Goal: Task Accomplishment & Management: Manage account settings

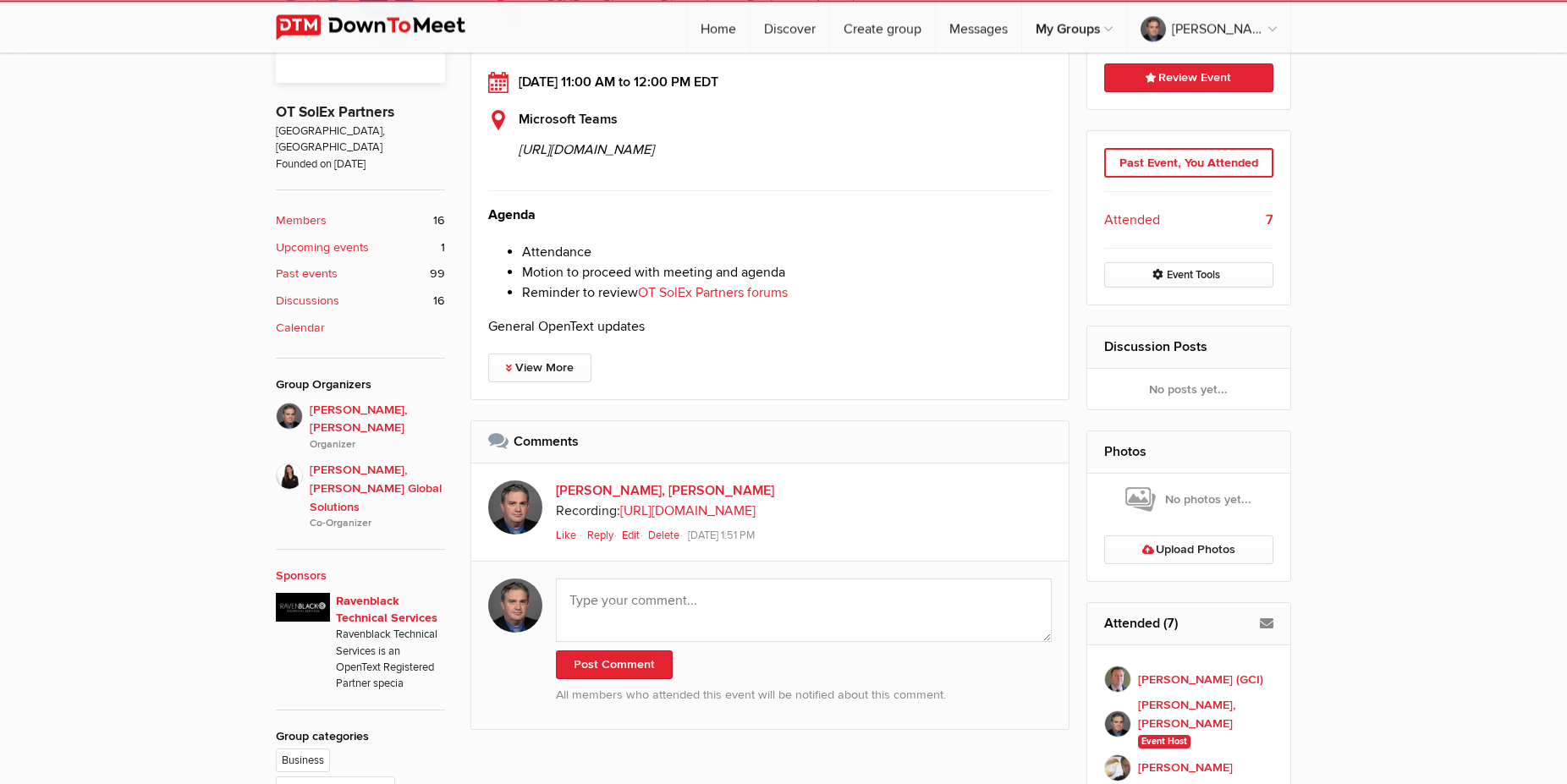
scroll to position [468, 0]
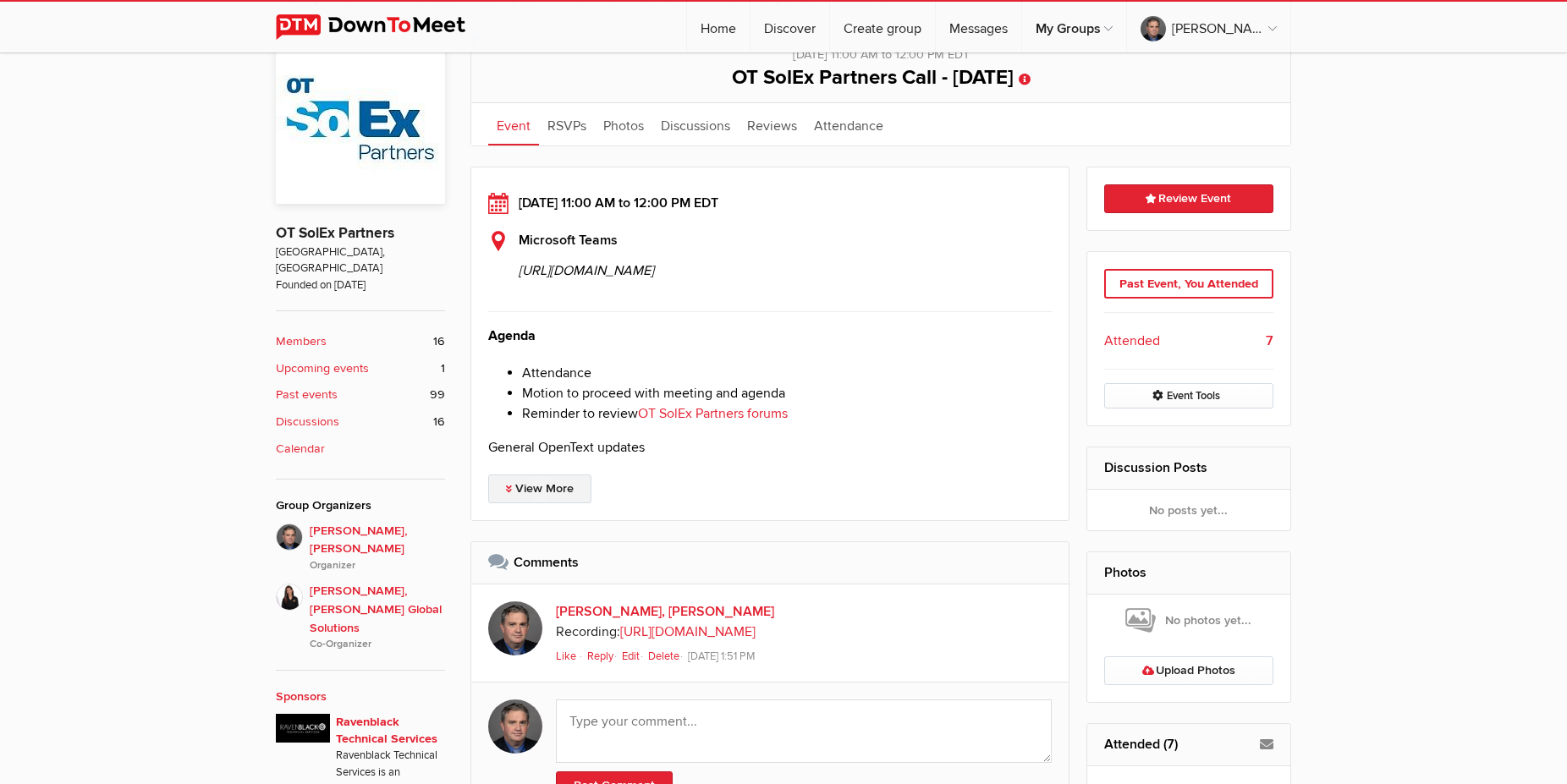
click at [560, 503] on link "View More" at bounding box center [540, 488] width 103 height 28
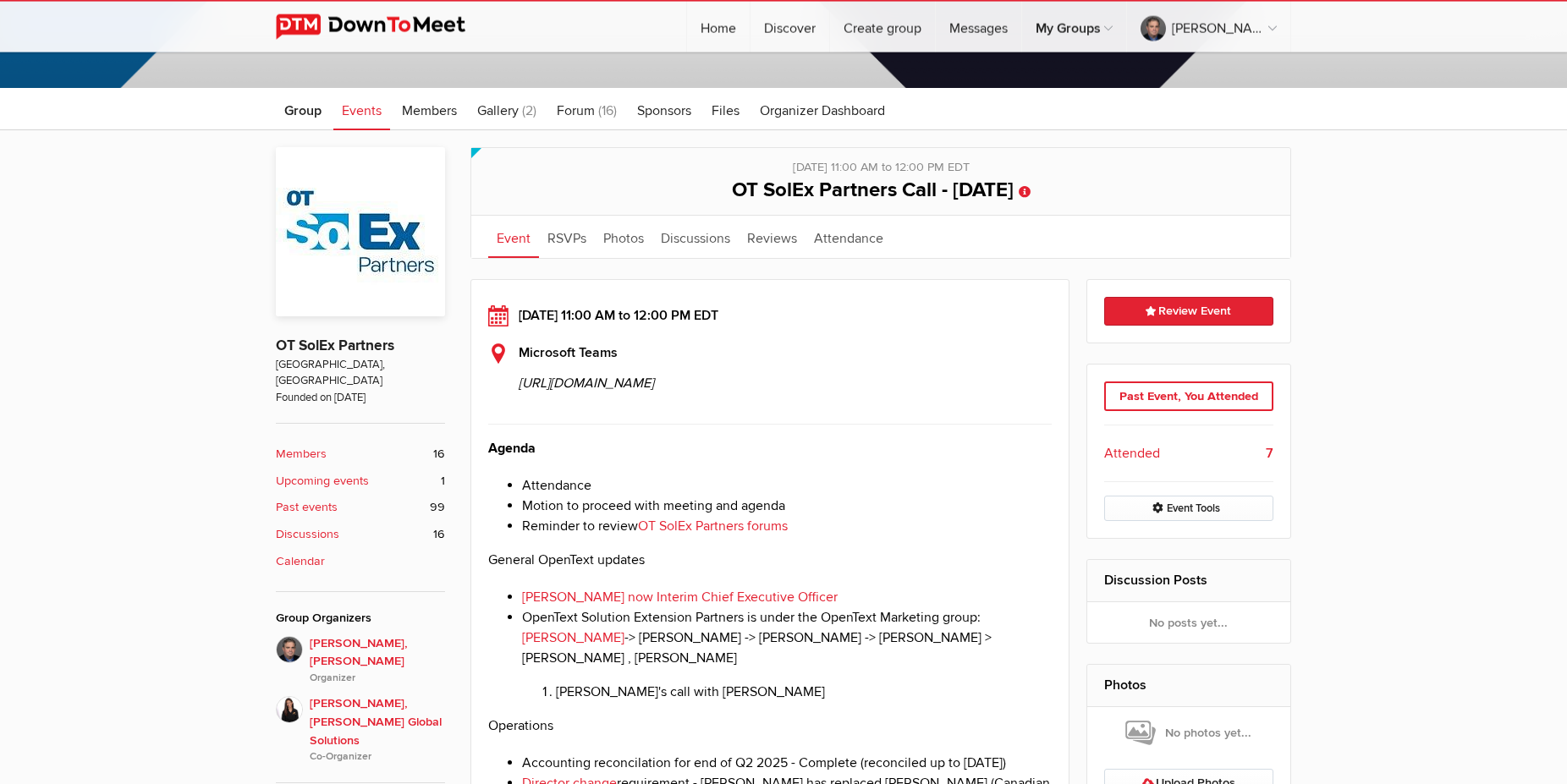
scroll to position [296, 0]
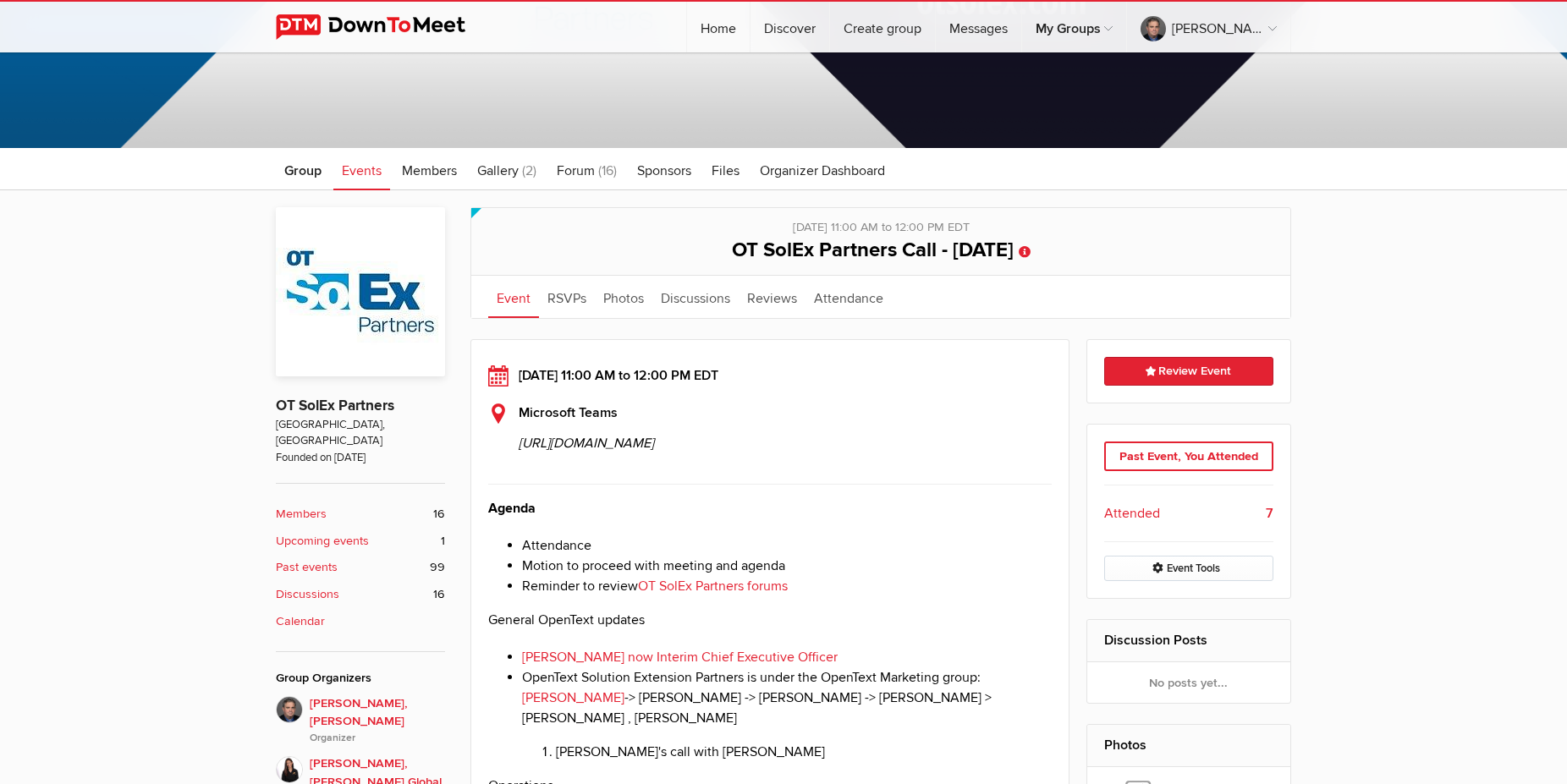
click at [356, 176] on span "Events" at bounding box center [362, 171] width 40 height 17
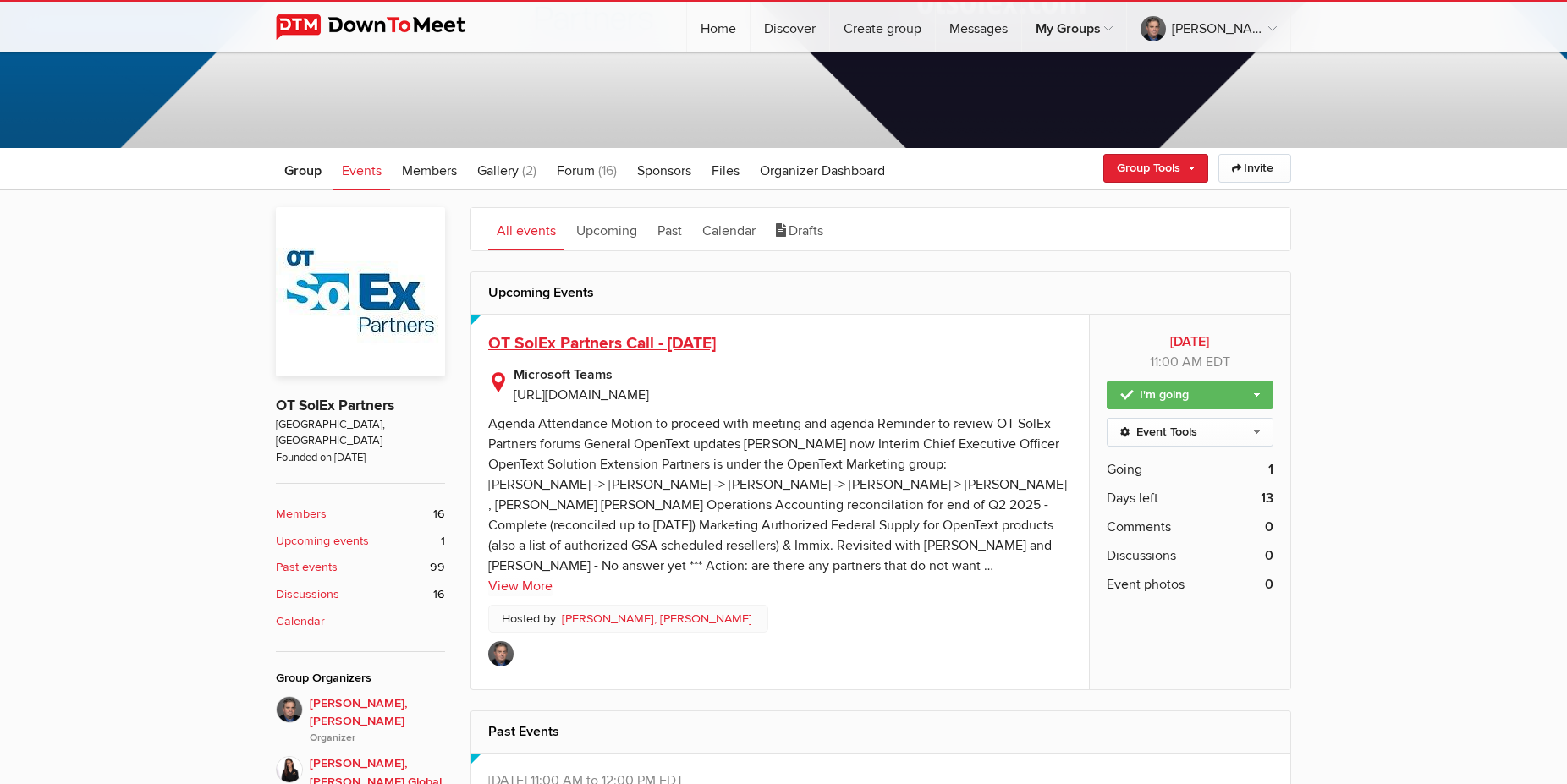
click at [666, 334] on span "OT SolEx Partners Call - [DATE]" at bounding box center [602, 343] width 227 height 21
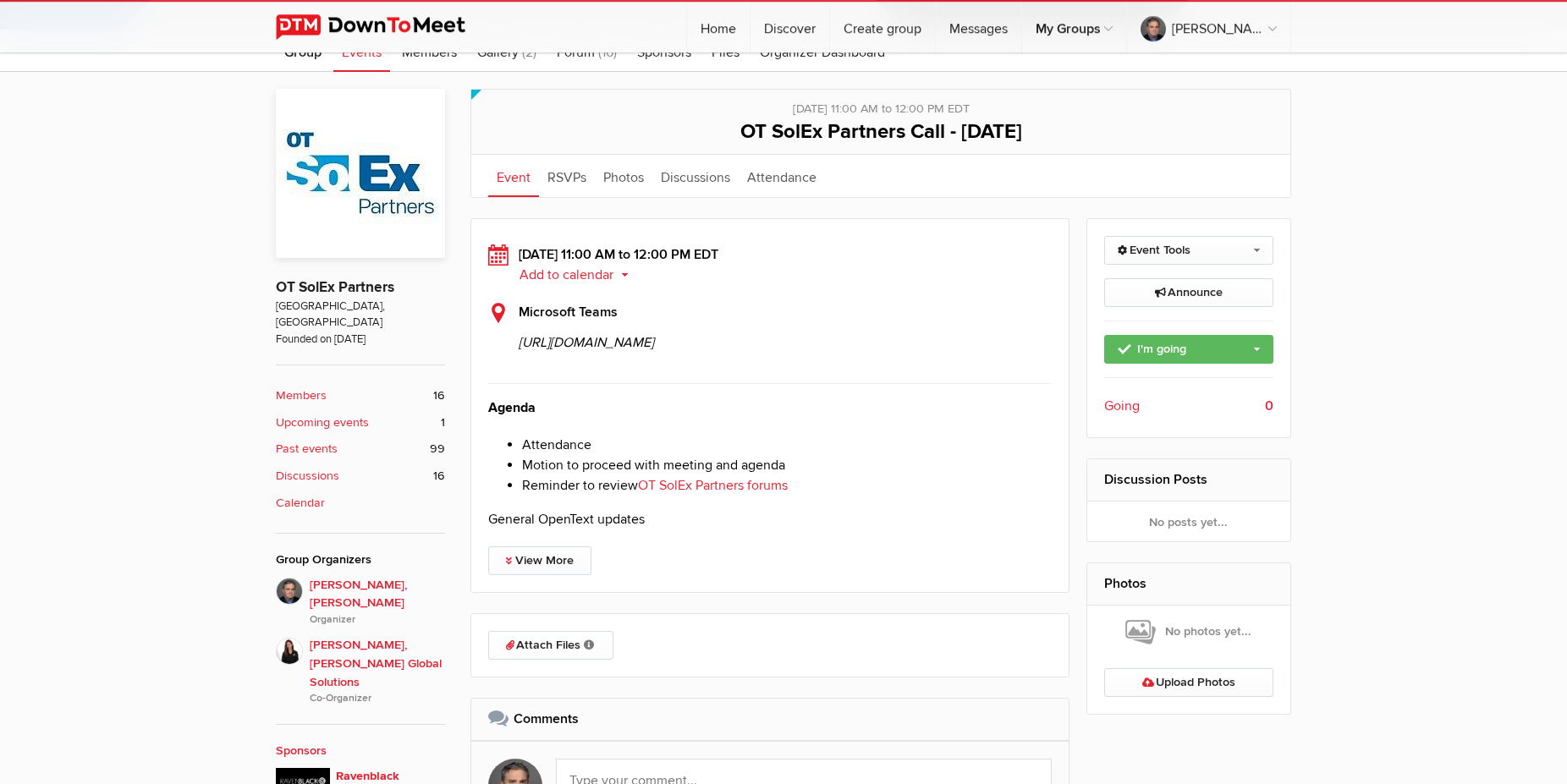
scroll to position [431, 0]
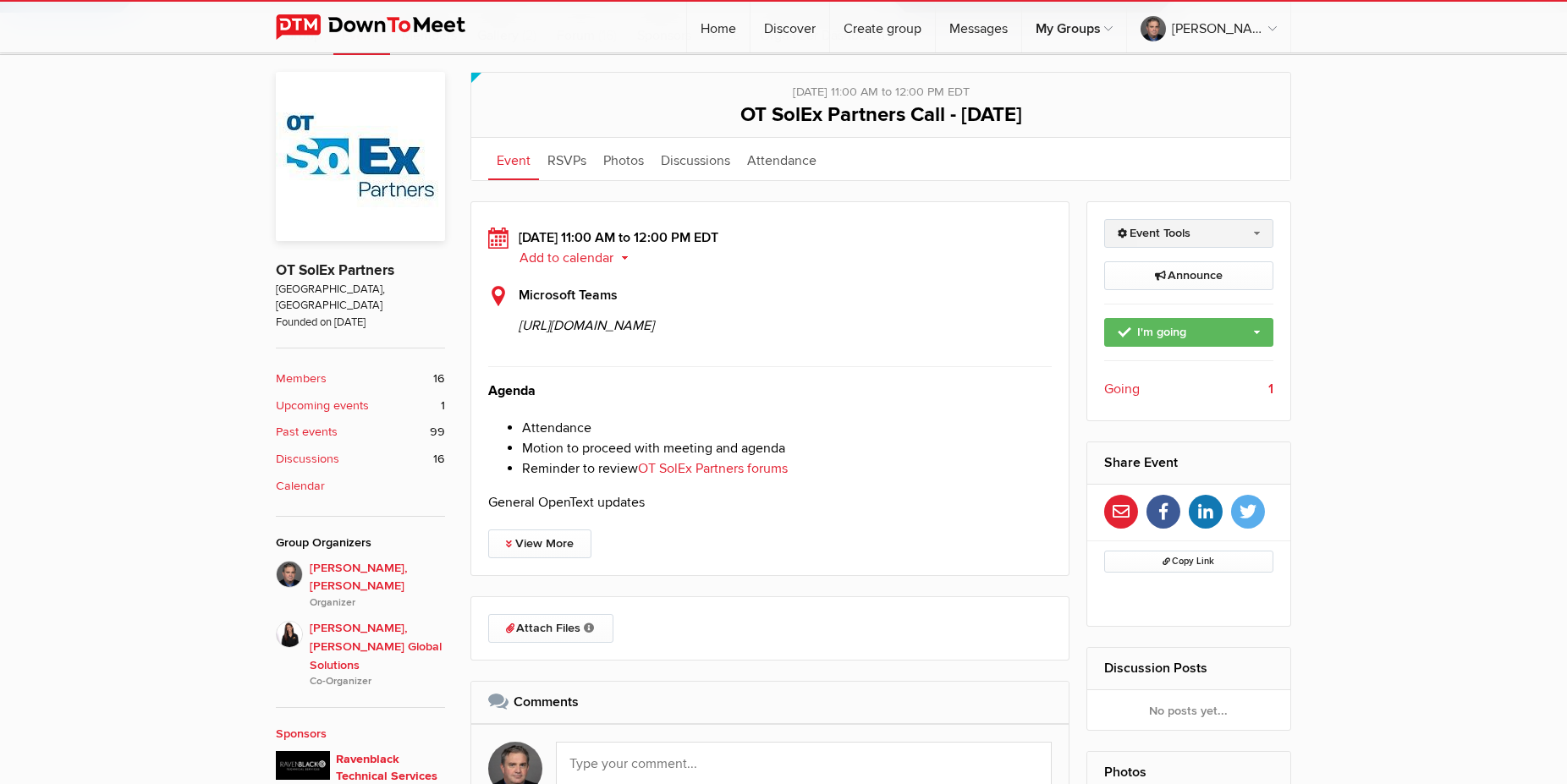
click at [1258, 234] on link "Event Tools" at bounding box center [1188, 232] width 170 height 28
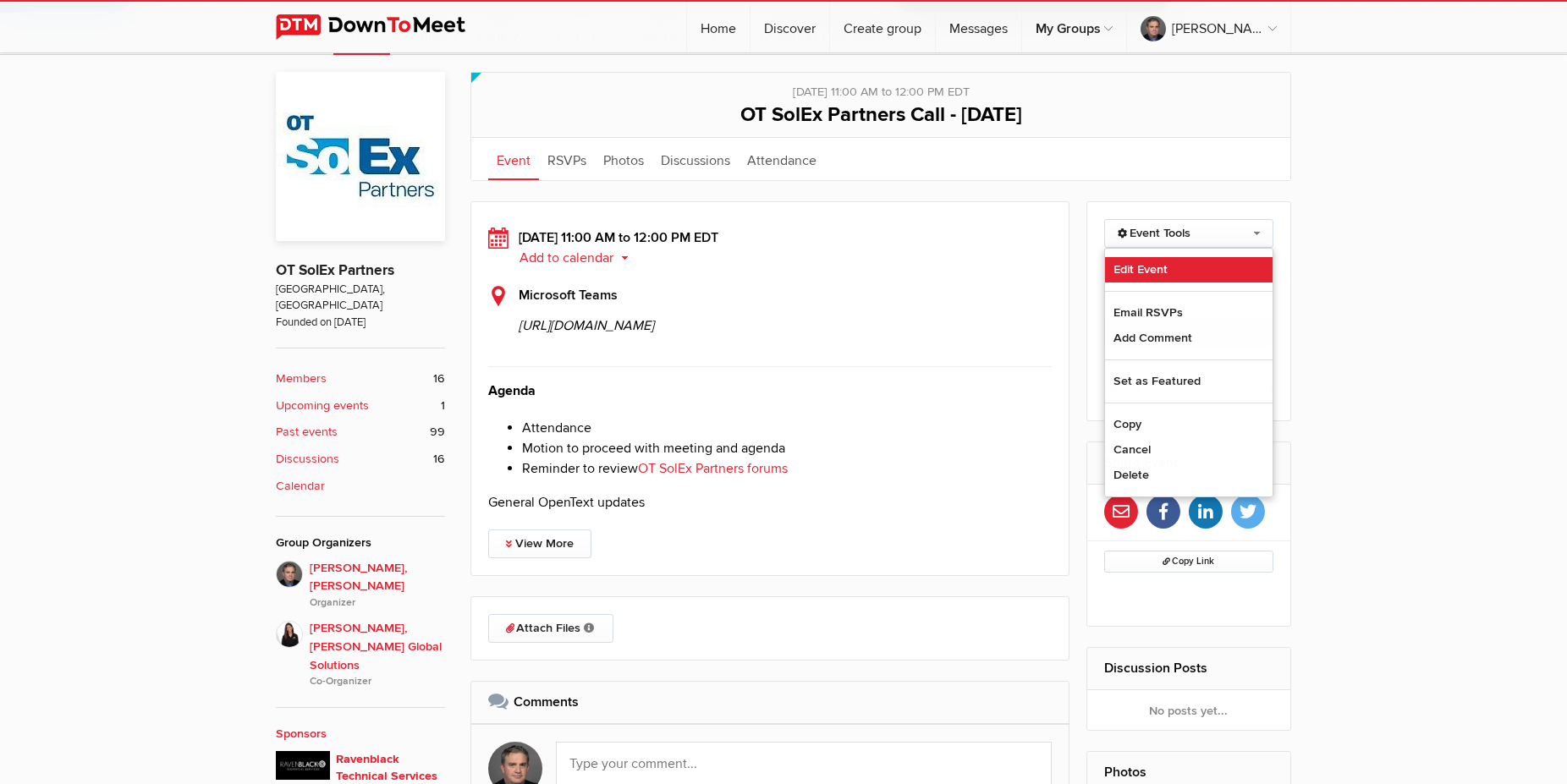
click at [1168, 269] on link "Edit Event" at bounding box center [1189, 269] width 169 height 25
select select "11:00:00"
select select
select select "PM"
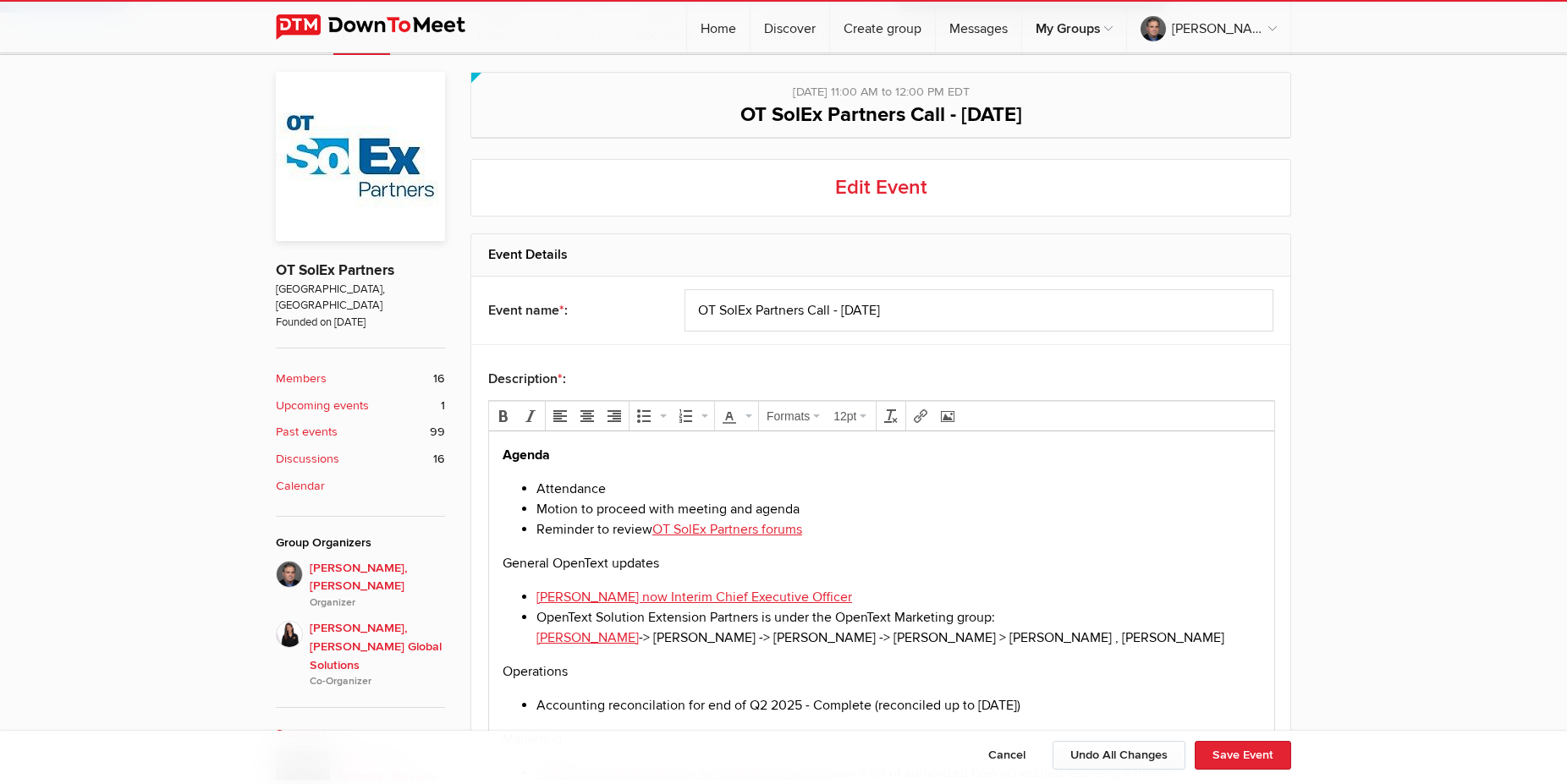
scroll to position [690, 0]
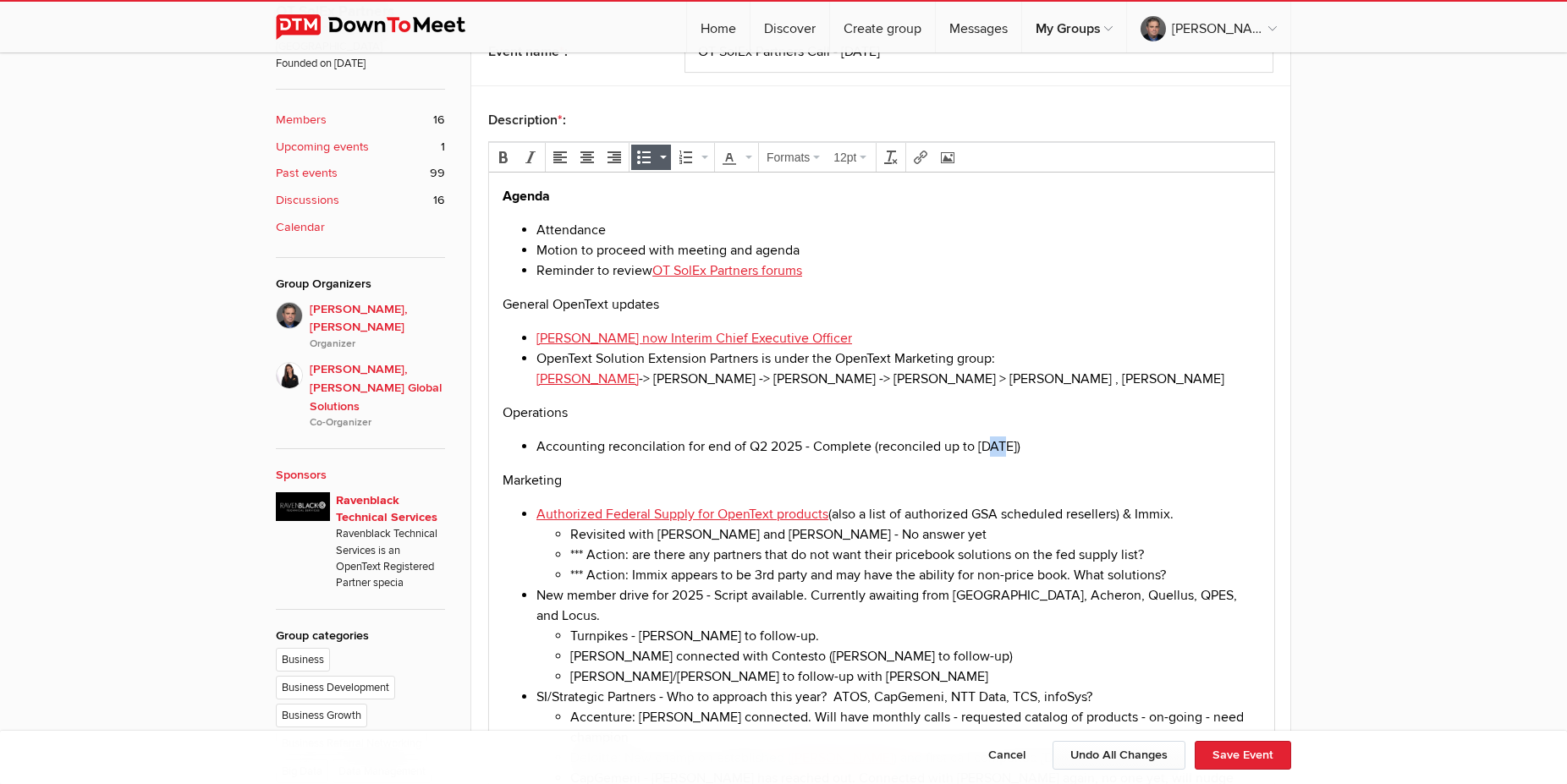
drag, startPoint x: 988, startPoint y: 450, endPoint x: 1003, endPoint y: 448, distance: 15.1
click at [1003, 448] on li "Accounting reconcilation for end of Q2 2025 - Complete (reconciled up to [DATE])" at bounding box center [898, 446] width 724 height 21
drag, startPoint x: 816, startPoint y: 451, endPoint x: 868, endPoint y: 450, distance: 52.0
click at [868, 450] on li "Accounting reconcilation for end of Q2 2025 - Complete (reconciled up to [DATE])" at bounding box center [898, 446] width 724 height 21
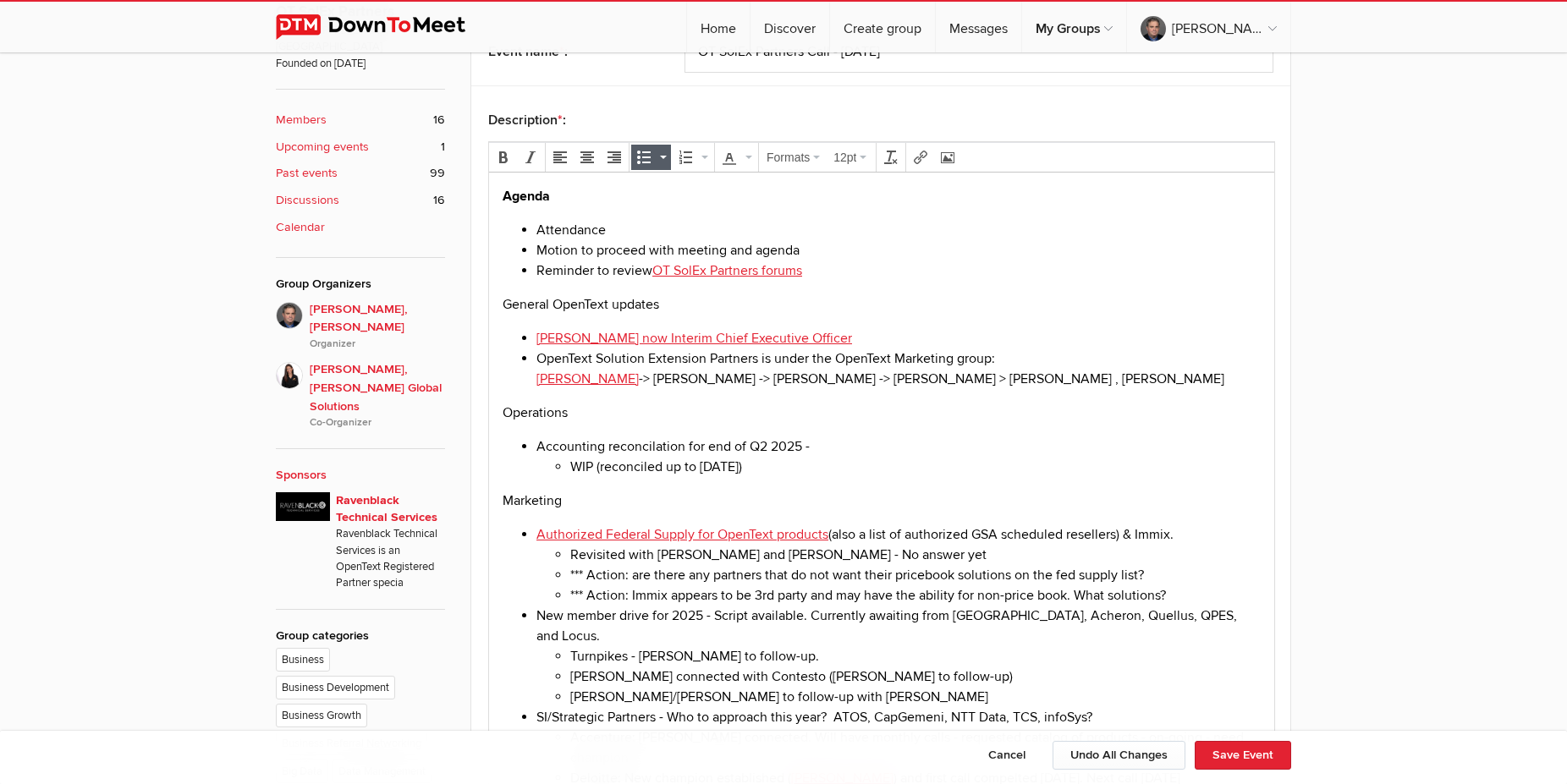
click at [803, 470] on li "WIP (reconciled up to [DATE])" at bounding box center [915, 466] width 691 height 21
click at [810, 446] on li "Accounting reconcilation for end of Q2 2025 - WIP (reconciled up to [DATE])" at bounding box center [898, 455] width 724 height 40
drag, startPoint x: 829, startPoint y: 449, endPoint x: 913, endPoint y: 444, distance: 84.1
click at [913, 444] on li "Accounting reconcilation for end of Q2 2025 (Q3 will be ending Sep 31st) WIP (r…" at bounding box center [898, 455] width 724 height 40
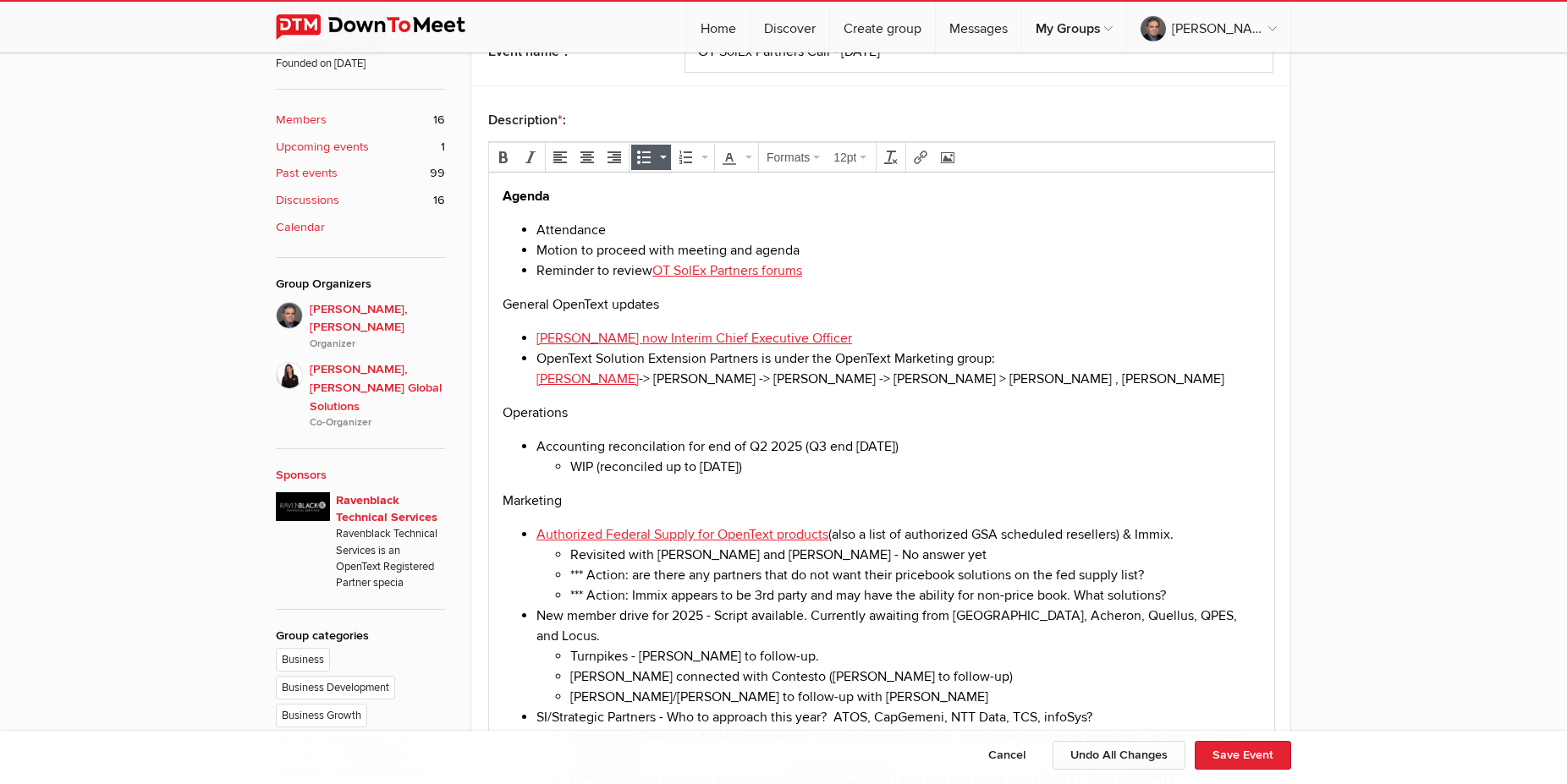
click at [1260, 753] on button "Save Event" at bounding box center [1242, 755] width 96 height 28
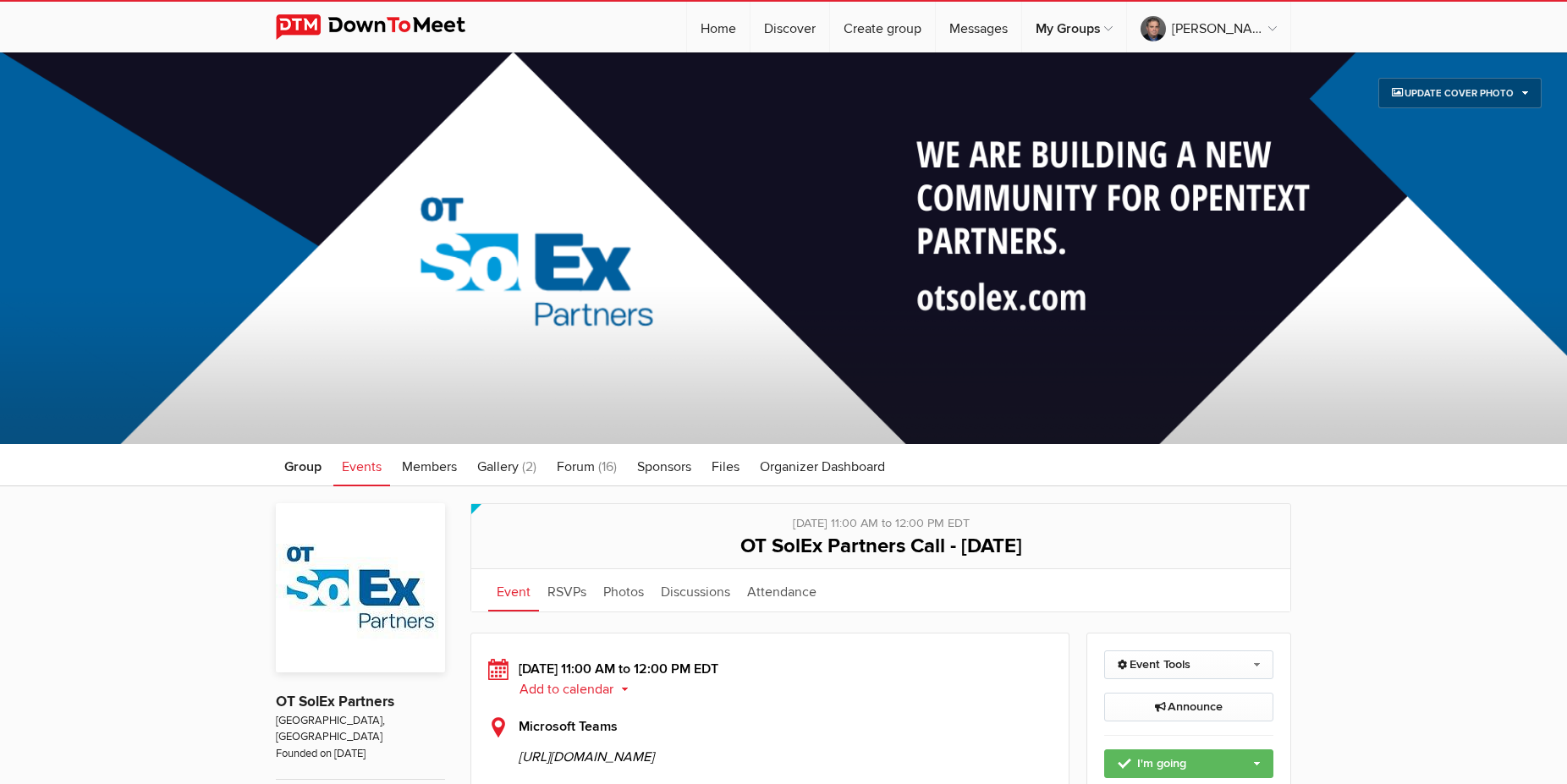
scroll to position [345, 0]
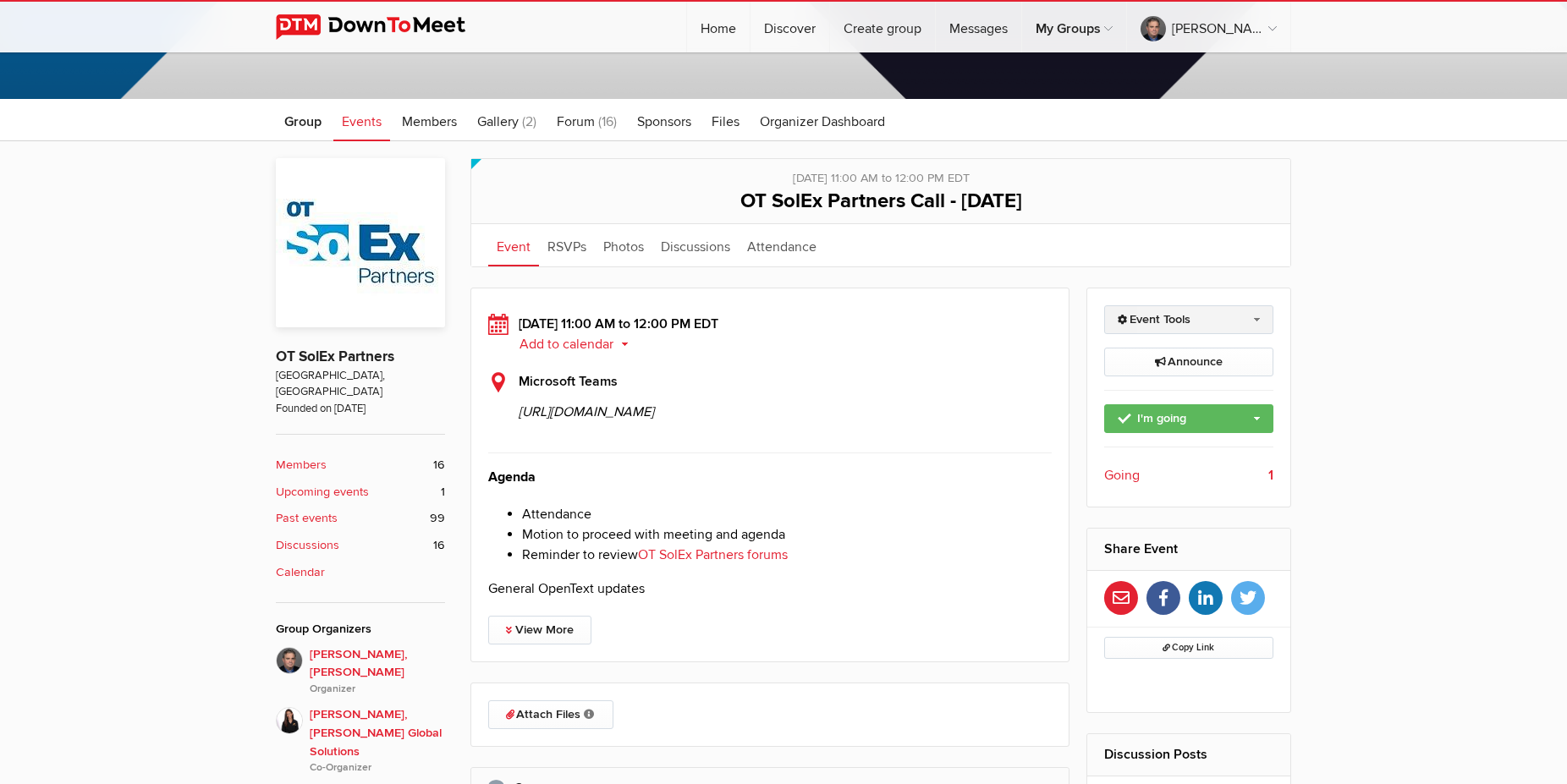
click at [1176, 313] on link "Event Tools" at bounding box center [1188, 319] width 170 height 28
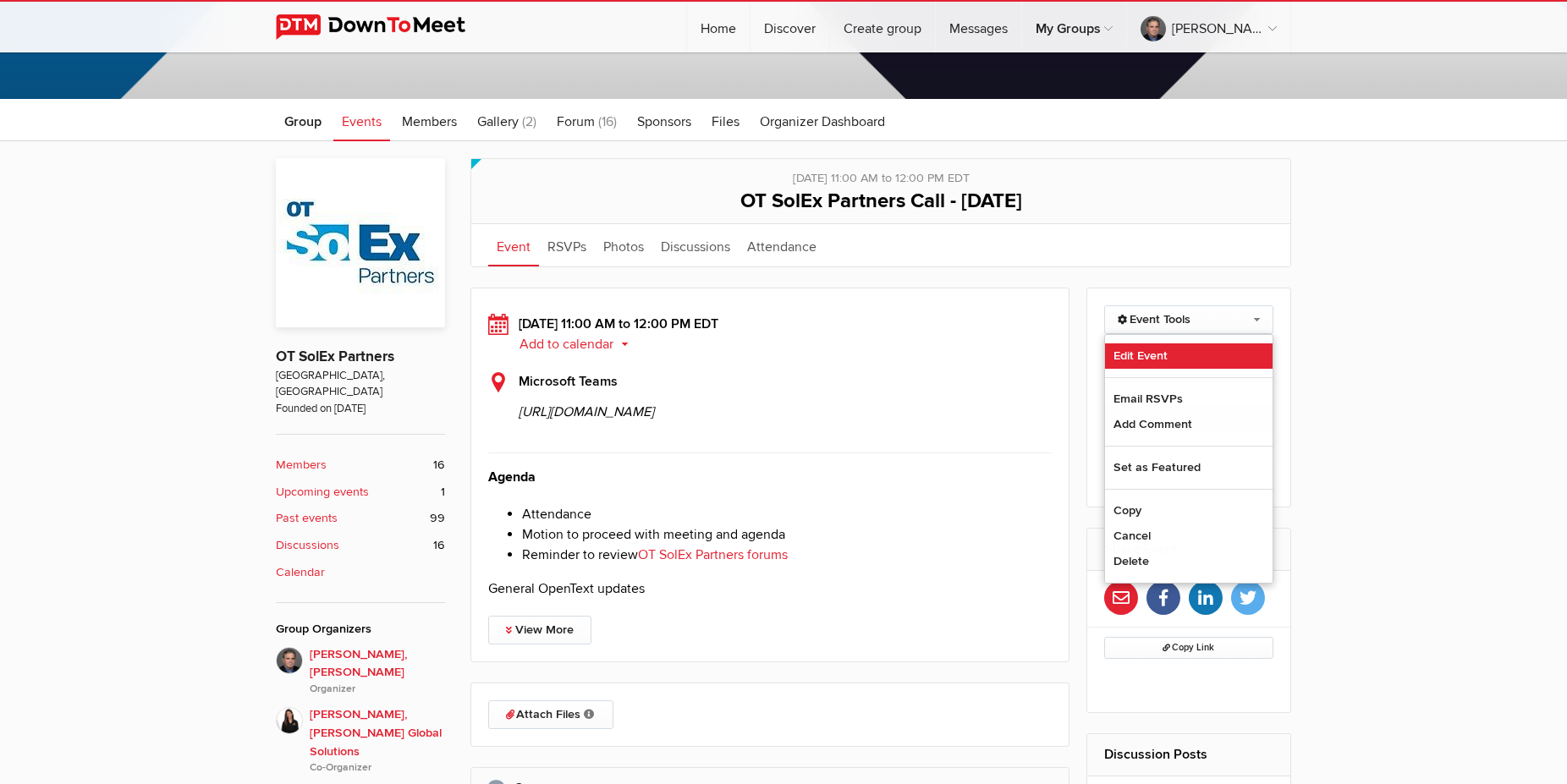
click at [1138, 351] on link "Edit Event" at bounding box center [1189, 355] width 169 height 25
select select "11:00:00"
select select
select select "PM"
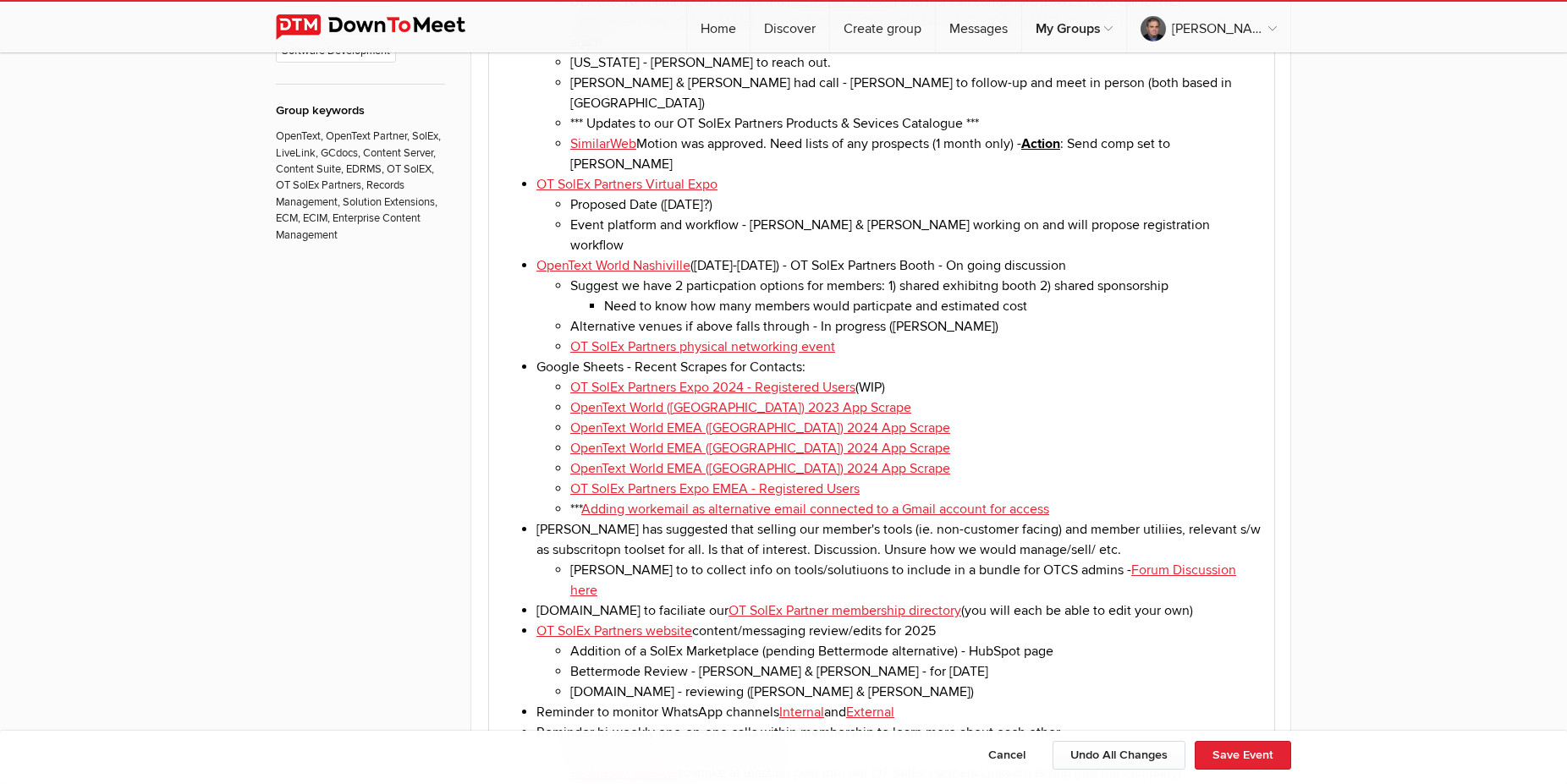
scroll to position [1035, 0]
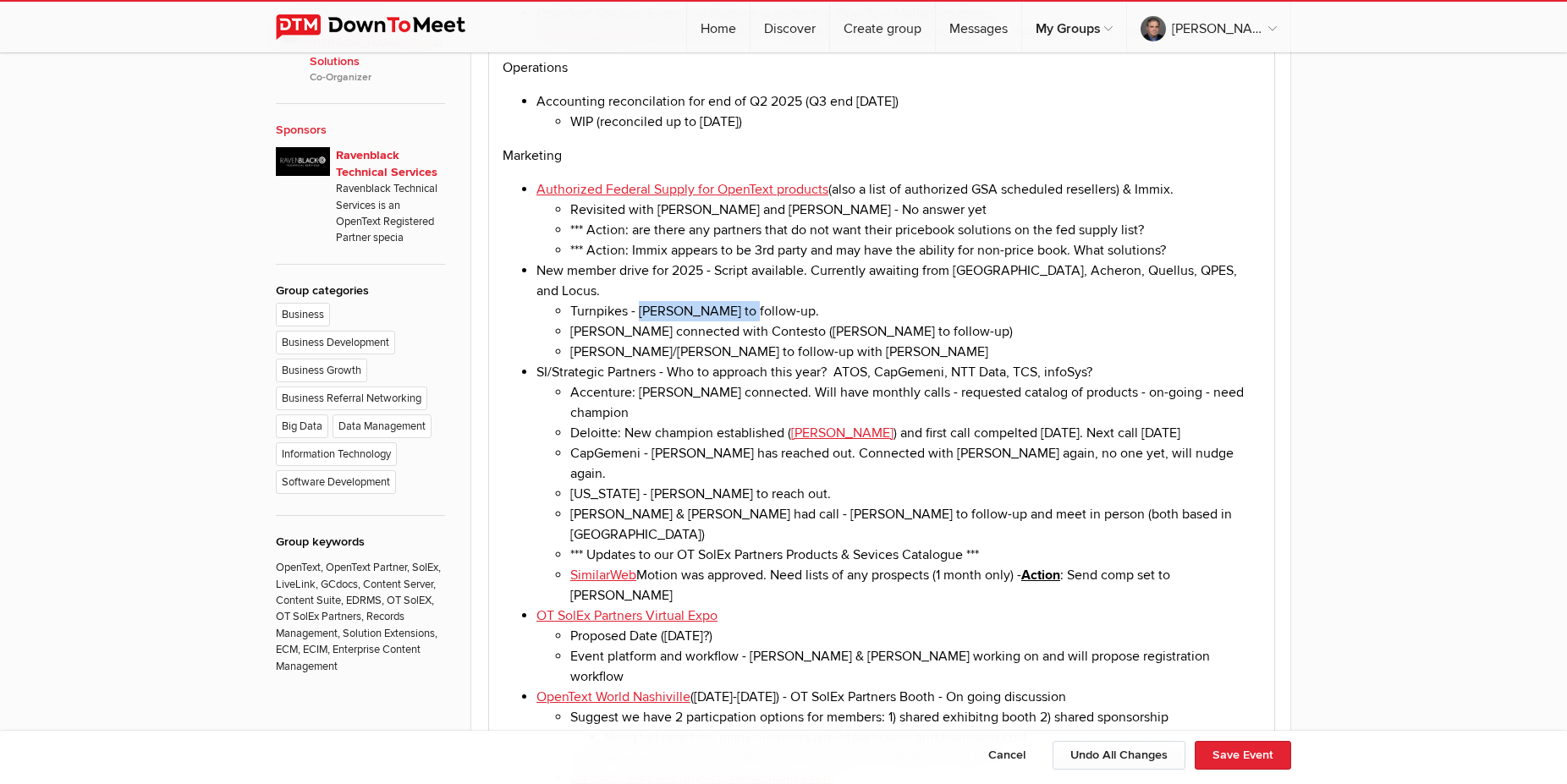
drag, startPoint x: 639, startPoint y: 297, endPoint x: 744, endPoint y: 296, distance: 105.0
click at [744, 301] on li "Turnpikes - [PERSON_NAME] to follow-up." at bounding box center [915, 312] width 691 height 21
click at [740, 361] on li "SI/Strategic Partners - Who to approach this year? ATOS, CapGemeni, NTT Data, T…" at bounding box center [898, 483] width 724 height 244
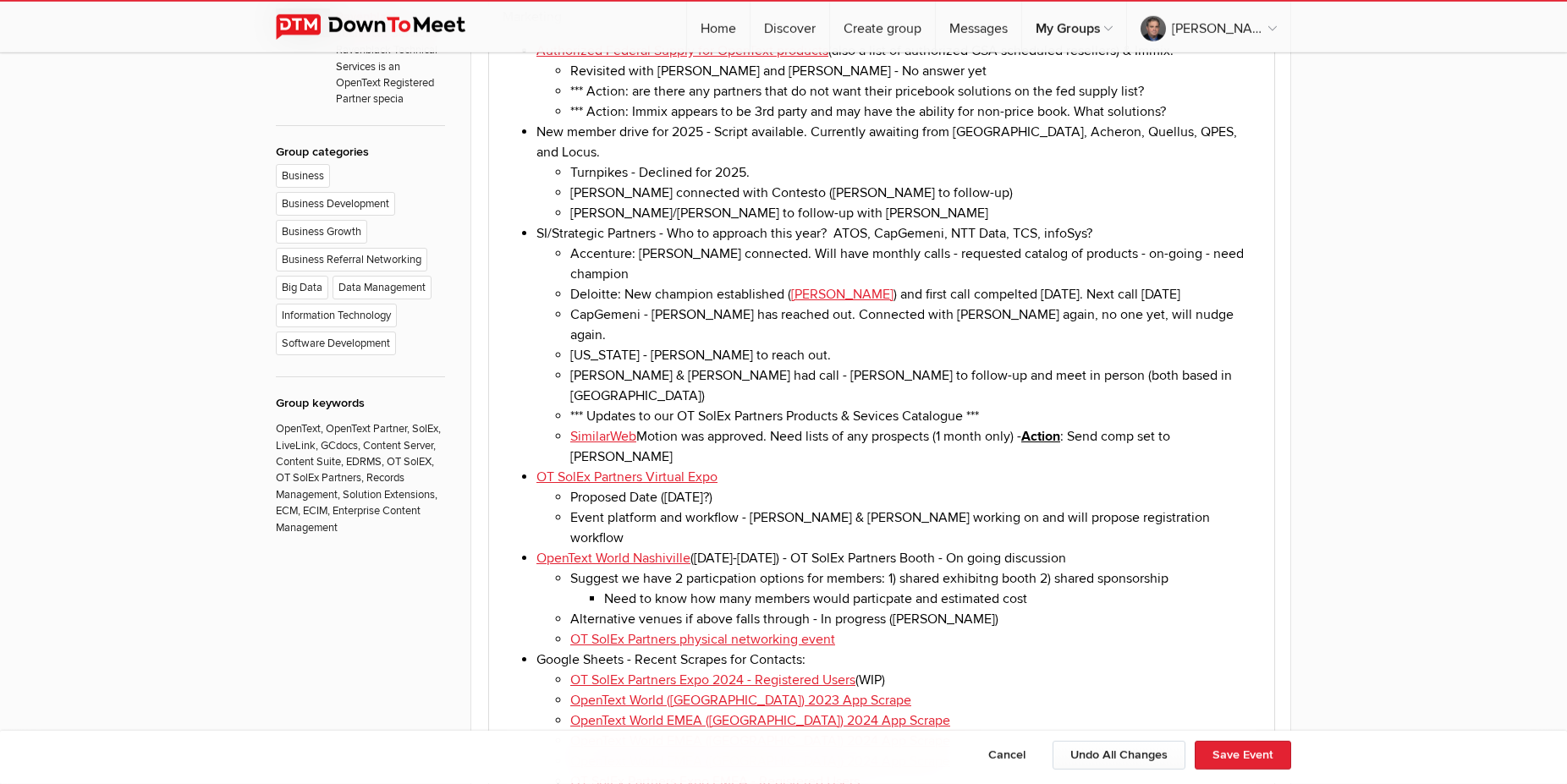
scroll to position [1207, 0]
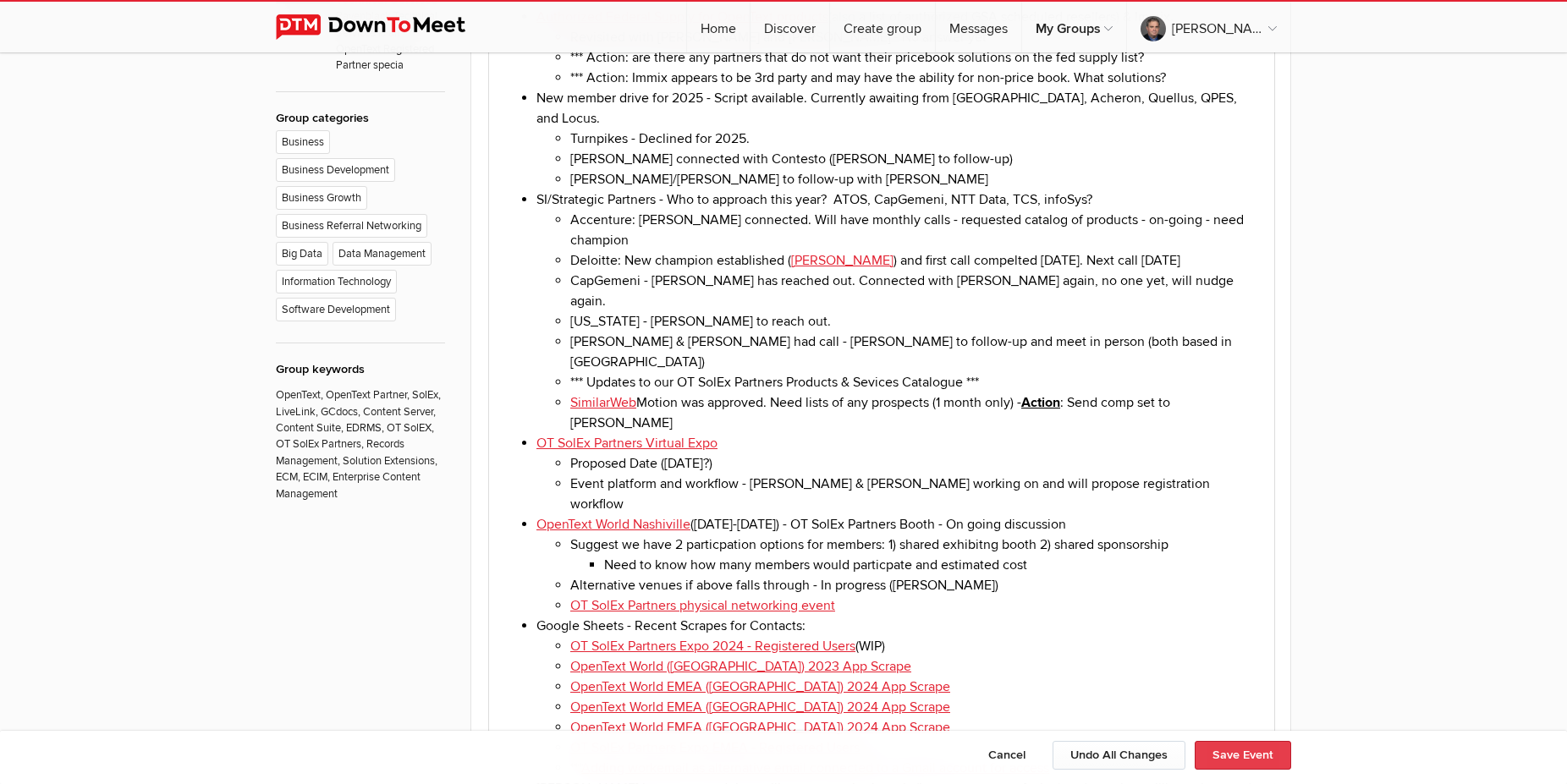
click at [1260, 745] on button "Save Event" at bounding box center [1242, 755] width 96 height 28
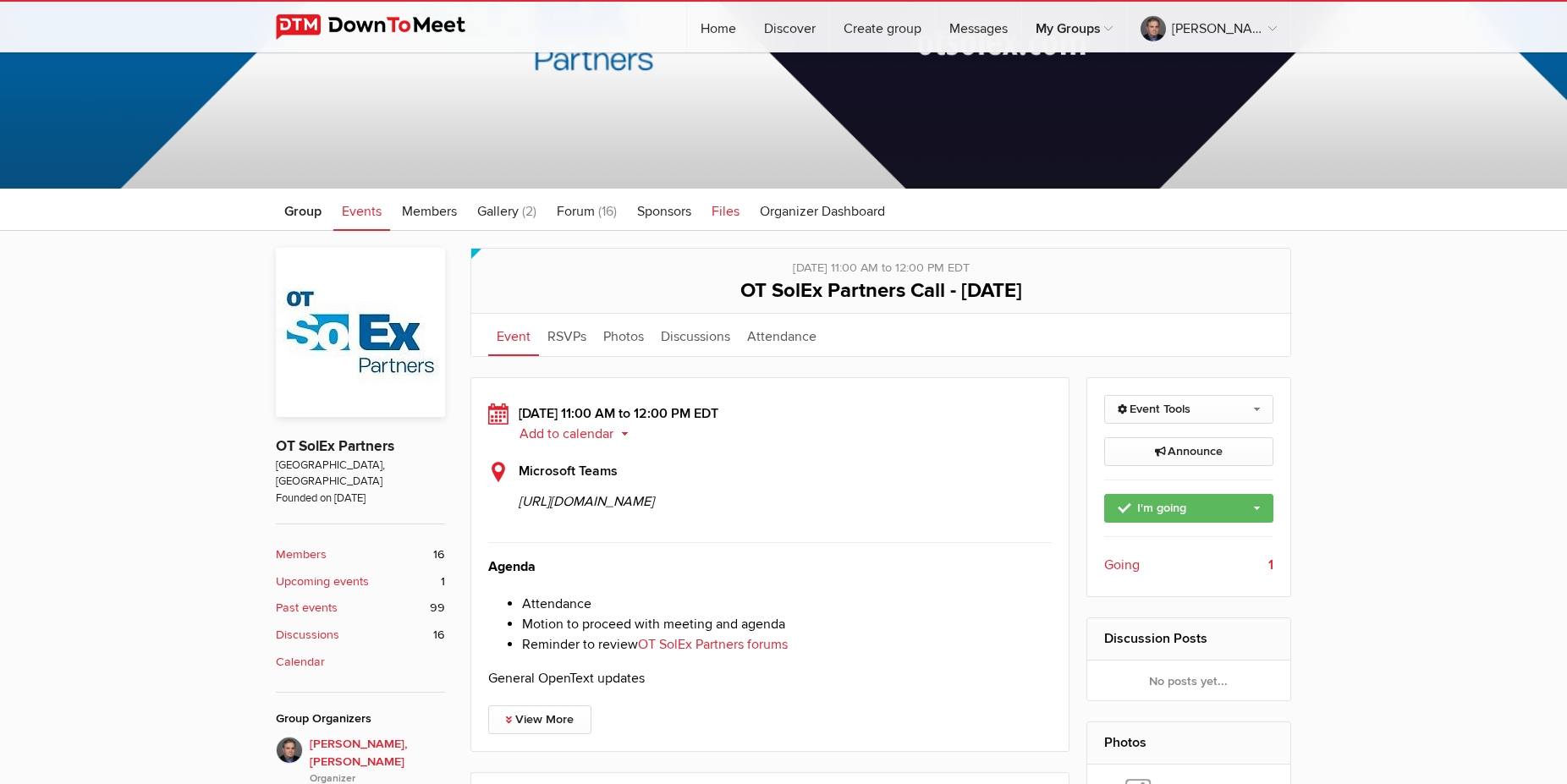
scroll to position [259, 0]
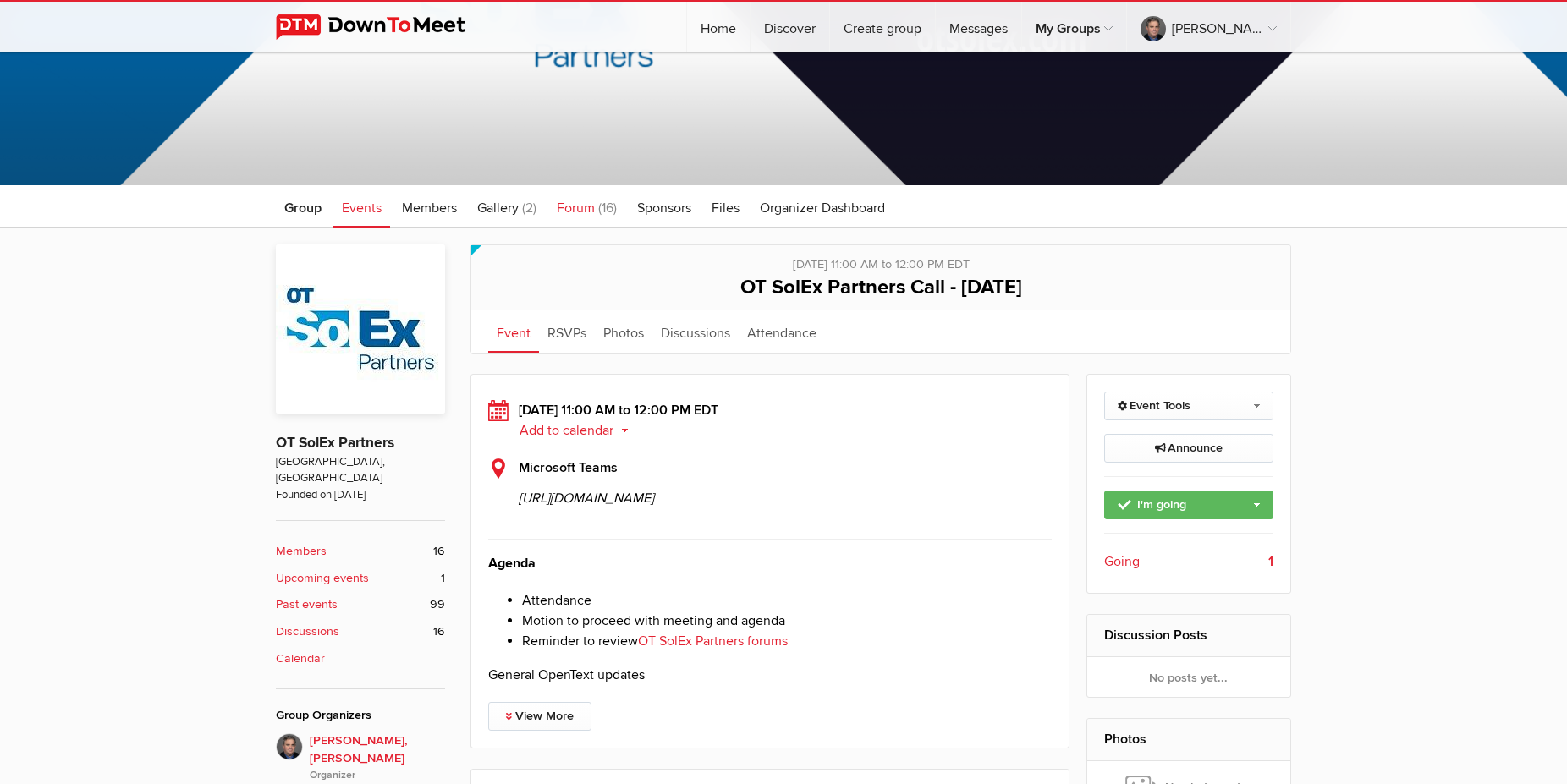
click at [579, 212] on span "Forum" at bounding box center [575, 208] width 38 height 17
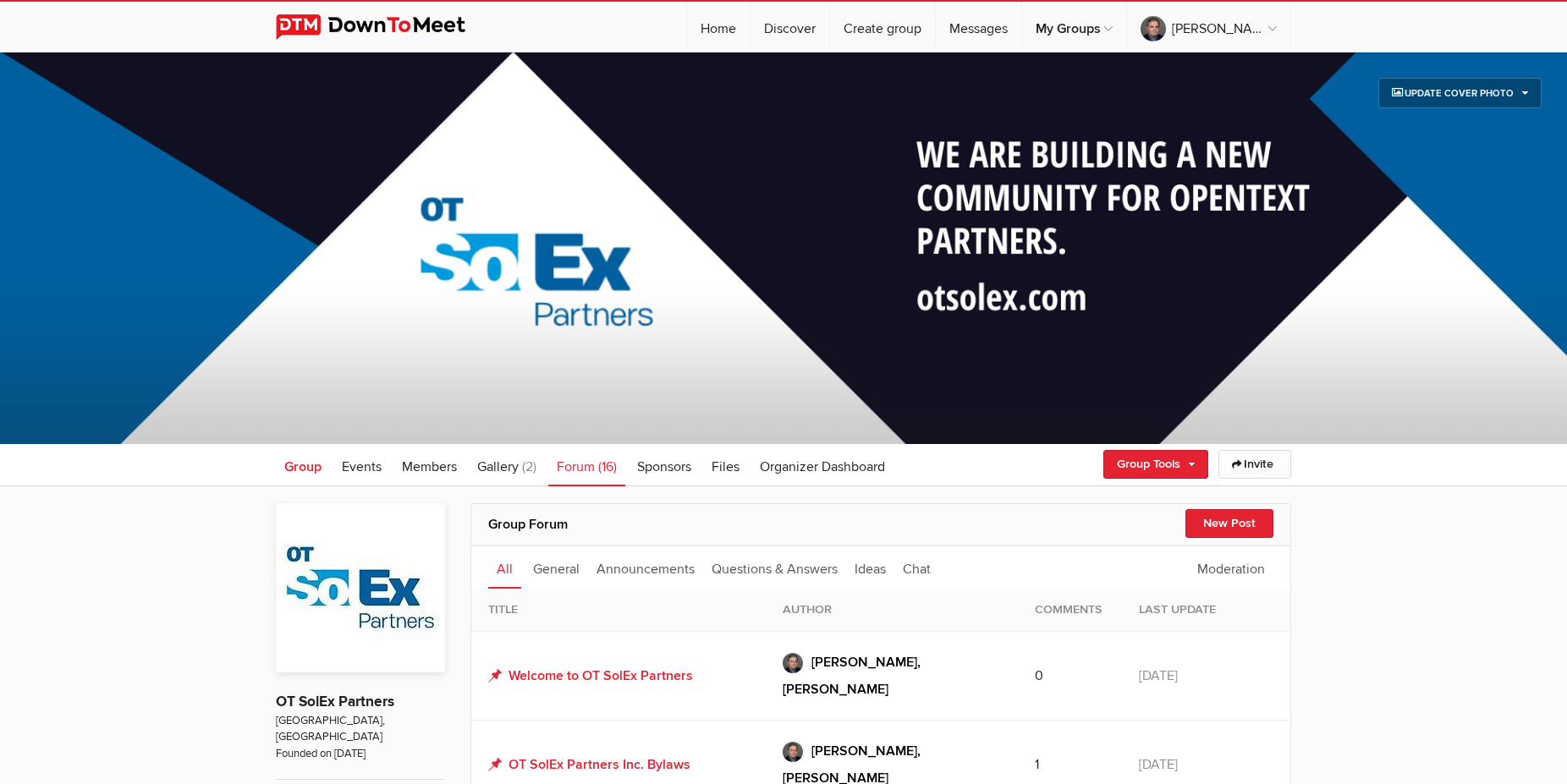
click at [317, 460] on span "Group" at bounding box center [302, 466] width 37 height 17
